Goal: Task Accomplishment & Management: Complete application form

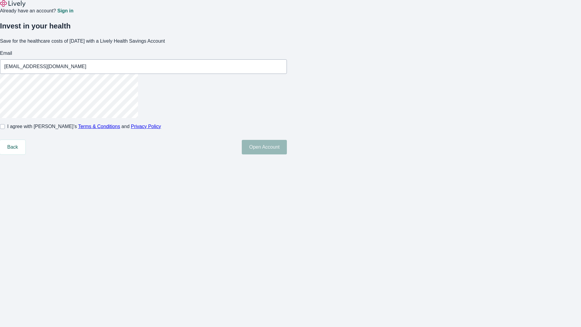
click at [5, 129] on input "I agree with Lively’s Terms & Conditions and Privacy Policy" at bounding box center [2, 126] width 5 height 5
checkbox input "true"
click at [287, 154] on button "Open Account" at bounding box center [264, 147] width 45 height 15
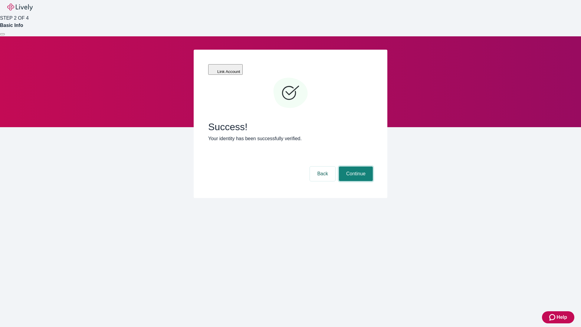
click at [355, 166] on button "Continue" at bounding box center [356, 173] width 34 height 15
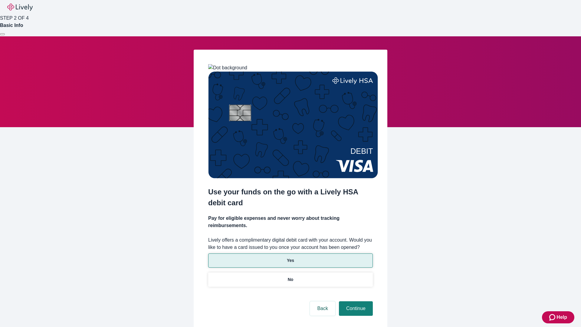
click at [290, 257] on p "Yes" at bounding box center [290, 260] width 7 height 6
click at [355, 301] on button "Continue" at bounding box center [356, 308] width 34 height 15
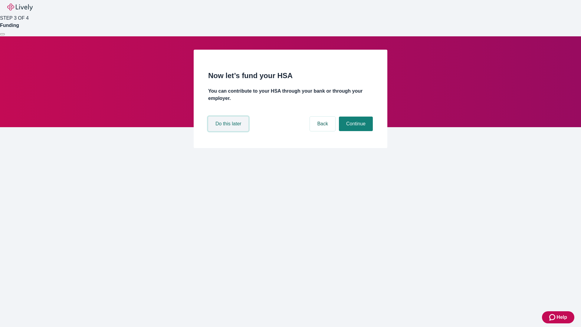
click at [229, 131] on button "Do this later" at bounding box center [228, 123] width 40 height 15
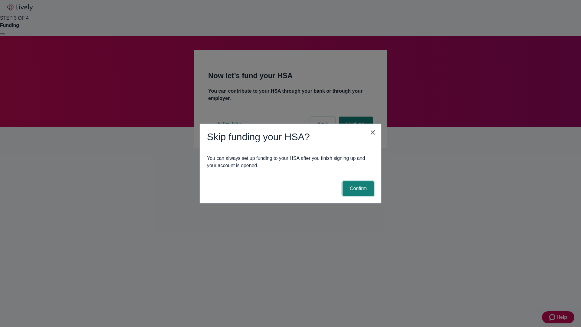
click at [357, 188] on button "Confirm" at bounding box center [357, 188] width 31 height 15
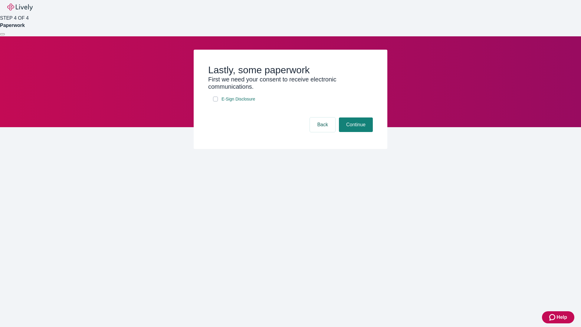
click at [215, 101] on input "E-Sign Disclosure" at bounding box center [215, 98] width 5 height 5
checkbox input "true"
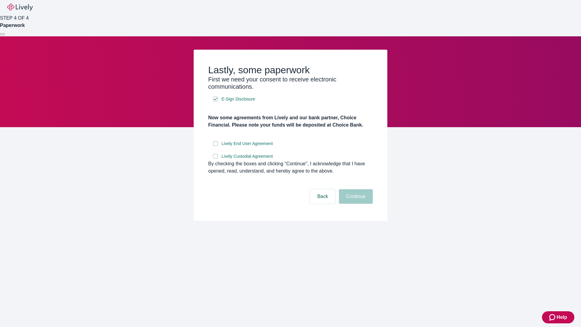
click at [215, 146] on input "Lively End User Agreement" at bounding box center [215, 143] width 5 height 5
checkbox input "true"
click at [215, 158] on input "Lively Custodial Agreement" at bounding box center [215, 156] width 5 height 5
checkbox input "true"
click at [355, 204] on button "Continue" at bounding box center [356, 196] width 34 height 15
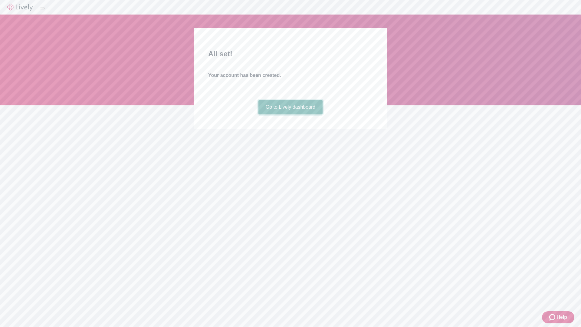
click at [290, 114] on link "Go to Lively dashboard" at bounding box center [290, 107] width 64 height 15
